Goal: Transaction & Acquisition: Book appointment/travel/reservation

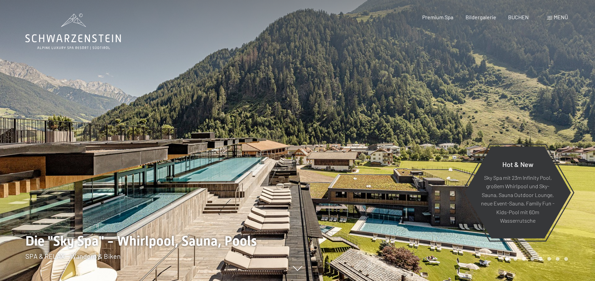
click at [558, 16] on span "Menü" at bounding box center [560, 17] width 14 height 6
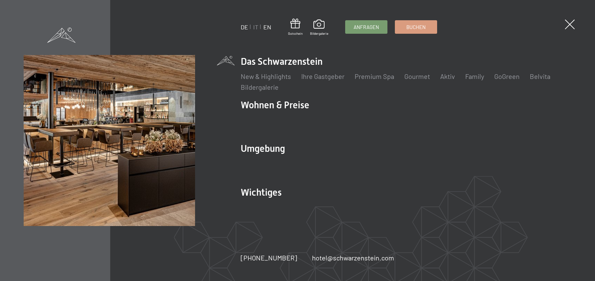
click at [269, 28] on link "EN" at bounding box center [267, 26] width 8 height 7
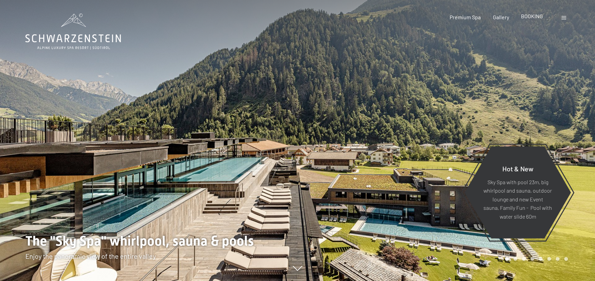
click at [538, 17] on span "BOOKING" at bounding box center [532, 16] width 22 height 6
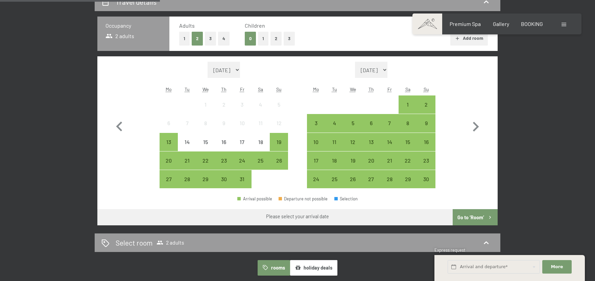
scroll to position [186, 0]
click at [476, 126] on icon "button" at bounding box center [476, 127] width 6 height 10
select select "2025-11-01"
select select "2025-12-01"
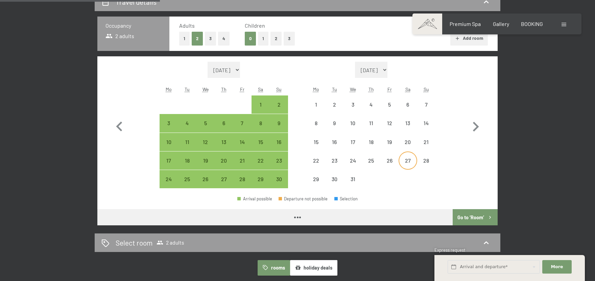
select select "2025-11-01"
select select "2025-12-01"
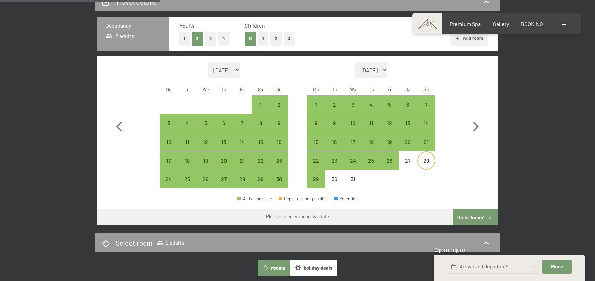
click at [428, 162] on div "28" at bounding box center [426, 166] width 17 height 17
select select "2025-11-01"
select select "2025-12-01"
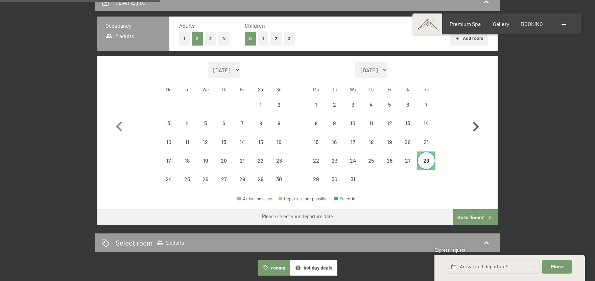
click at [475, 126] on icon "button" at bounding box center [475, 127] width 20 height 20
select select "2025-12-01"
select select "2026-01-01"
select select "2025-12-01"
select select "2026-01-01"
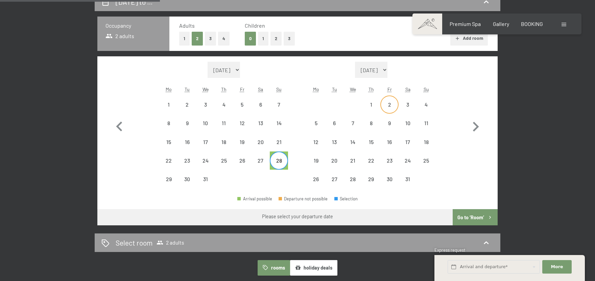
click at [387, 103] on div "2" at bounding box center [389, 110] width 17 height 17
select select "2025-12-01"
select select "2026-01-01"
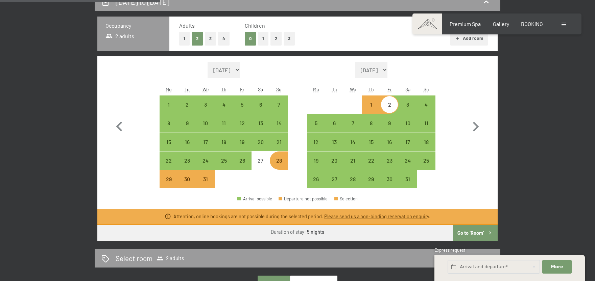
click at [474, 235] on button "Go to ‘Room’" at bounding box center [474, 233] width 45 height 16
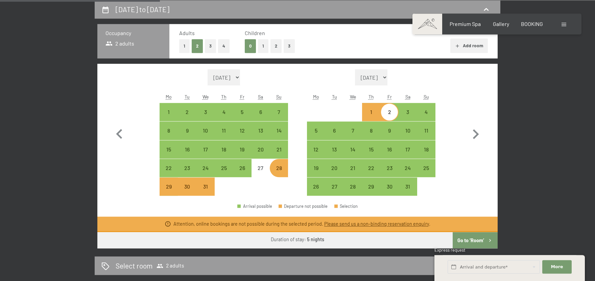
select select "2025-12-01"
select select "2026-01-01"
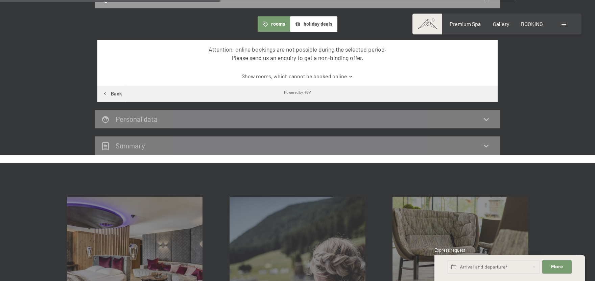
scroll to position [30, 0]
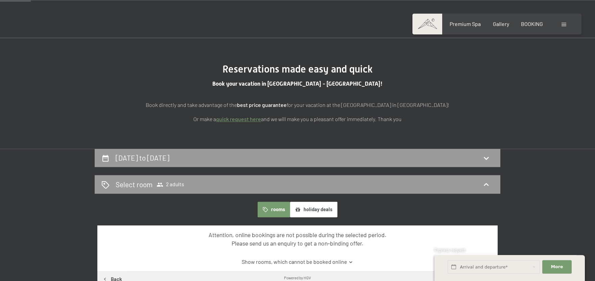
click at [280, 211] on button "rooms" at bounding box center [273, 210] width 32 height 16
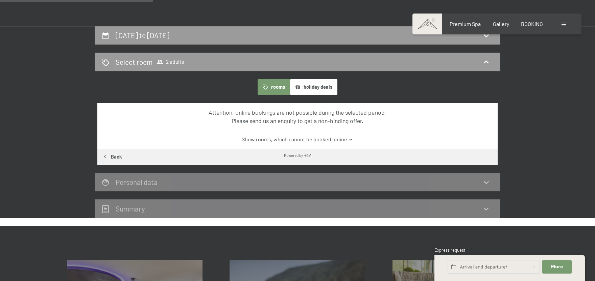
scroll to position [141, 0]
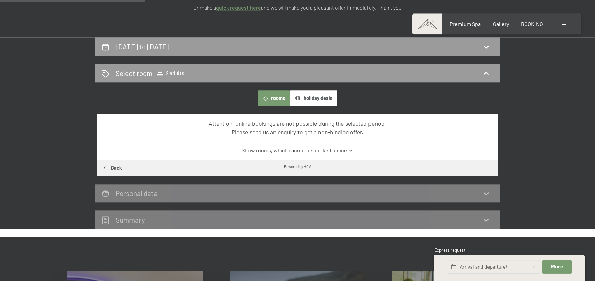
click at [114, 167] on button "Back" at bounding box center [111, 168] width 29 height 16
select select "2025-12-01"
select select "2026-01-01"
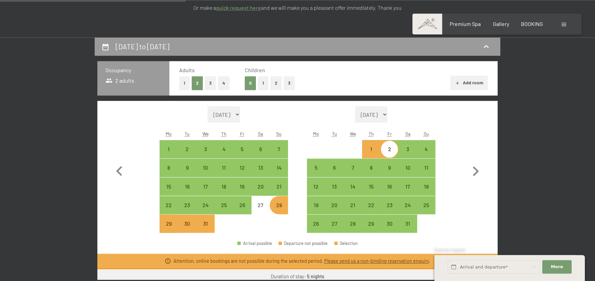
scroll to position [178, 0]
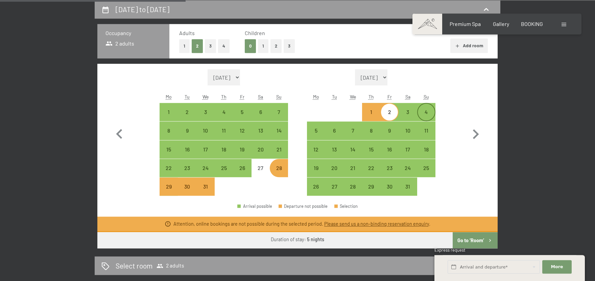
click at [420, 112] on div "4" at bounding box center [426, 117] width 17 height 17
select select "2025-12-01"
select select "2026-01-01"
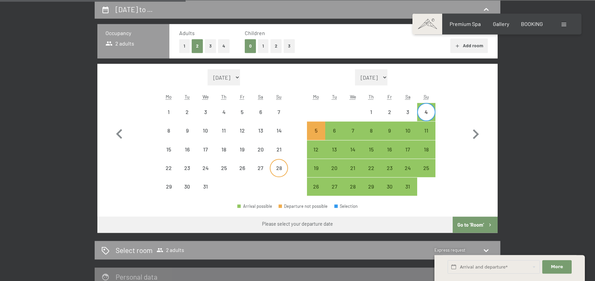
click at [278, 164] on div "28" at bounding box center [278, 168] width 17 height 17
select select "2025-12-01"
select select "2026-01-01"
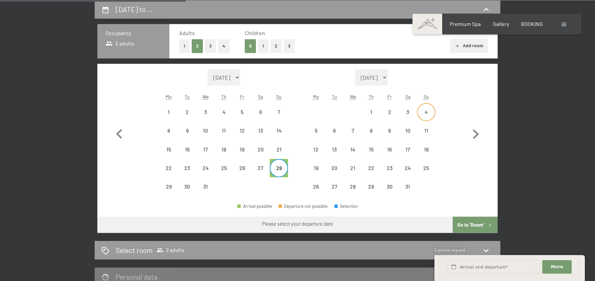
click at [426, 112] on div "4" at bounding box center [426, 117] width 17 height 17
select select "2025-12-01"
select select "2026-01-01"
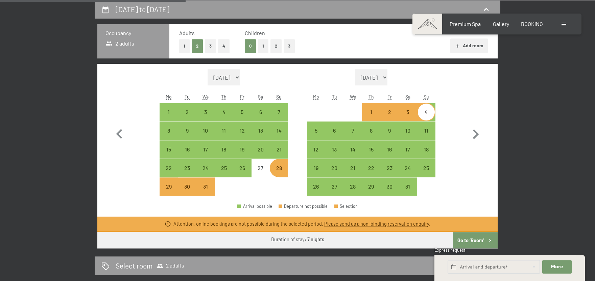
click at [468, 240] on button "Go to ‘Room’" at bounding box center [474, 240] width 45 height 16
select select "2025-12-01"
select select "2026-01-01"
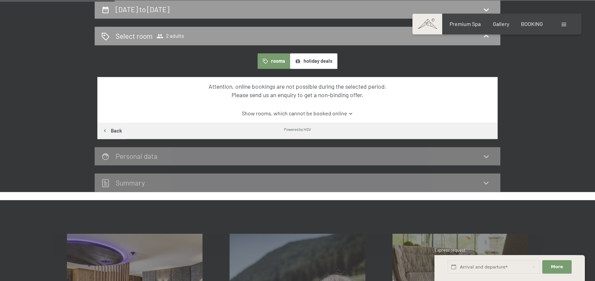
scroll to position [0, 0]
